Goal: Task Accomplishment & Management: Use online tool/utility

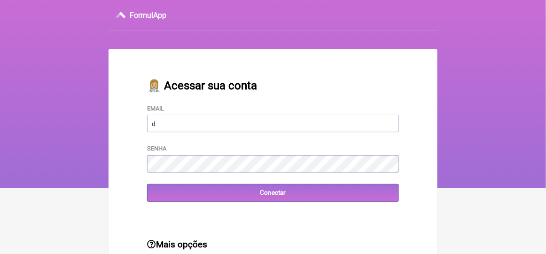
type input "[EMAIL_ADDRESS][DOMAIN_NAME]"
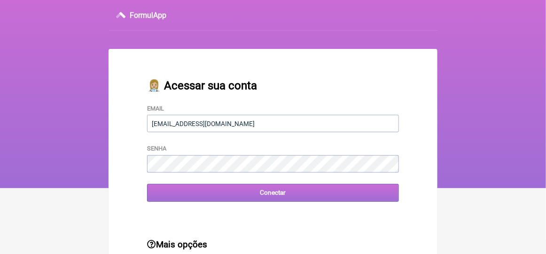
click at [273, 197] on input "Conectar" at bounding box center [273, 192] width 252 height 17
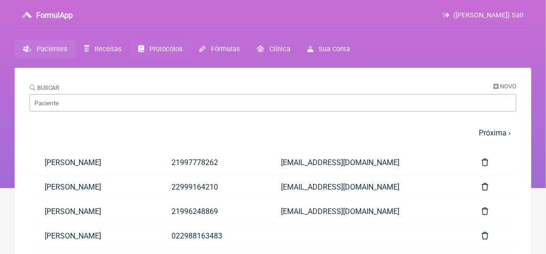
click at [157, 47] on span "Protocolos" at bounding box center [166, 49] width 33 height 8
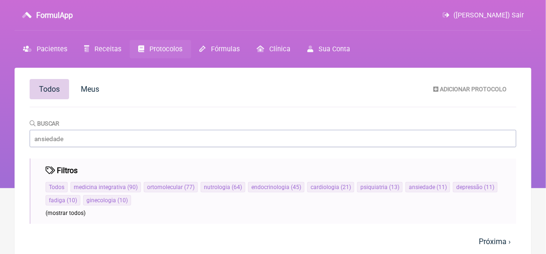
click at [165, 49] on span "Protocolos" at bounding box center [166, 49] width 33 height 8
click at [114, 45] on span "Receitas" at bounding box center [107, 49] width 27 height 8
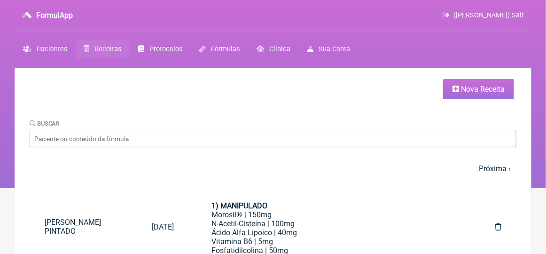
click at [463, 90] on span "Nova Receita" at bounding box center [483, 89] width 44 height 9
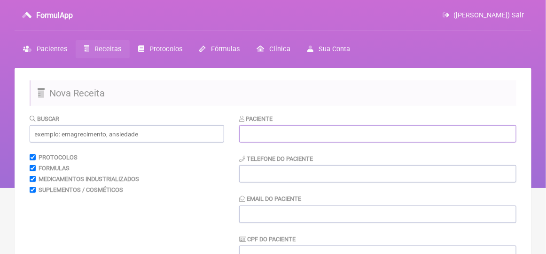
click at [252, 133] on input "text" at bounding box center [377, 133] width 277 height 17
click at [63, 136] on input "text" at bounding box center [127, 133] width 195 height 17
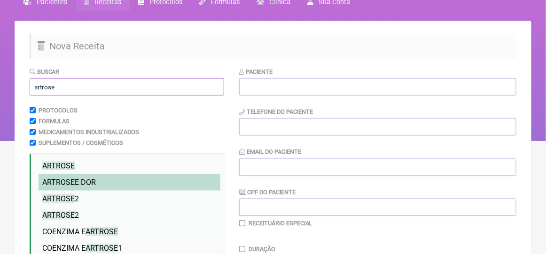
scroll to position [94, 0]
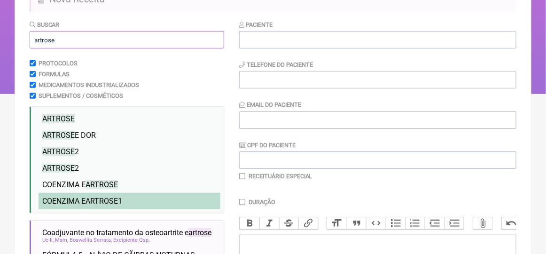
type input "artrose"
click at [88, 200] on span "ARTROSE" at bounding box center [102, 201] width 32 height 9
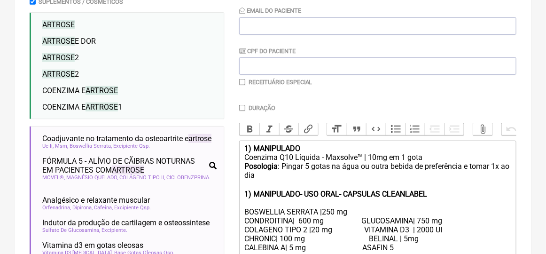
scroll to position [235, 0]
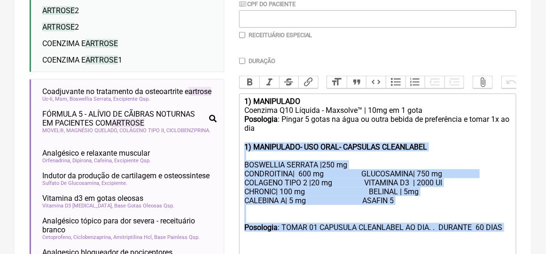
drag, startPoint x: 242, startPoint y: 154, endPoint x: 381, endPoint y: 244, distance: 165.4
click at [381, 244] on trix-editor "1) MANIPULADO Coenzima Q10 Líquida - Maxsolve™ | 10mg em 1 gota Posologia : Pin…" at bounding box center [377, 178] width 277 height 169
type trix-editor "<lor><ipsumd>3) SITAMETCON</adipis></eli><sed>Doeiusmo T01 Incidid - Utlabore™ …"
copy trix-editor "1) MANIPULADO- USO ORAL- CAPSULAS CLEANLABEL BOSWELLIA SERRATA |250 mg CONDROIT…"
